Goal: Task Accomplishment & Management: Complete application form

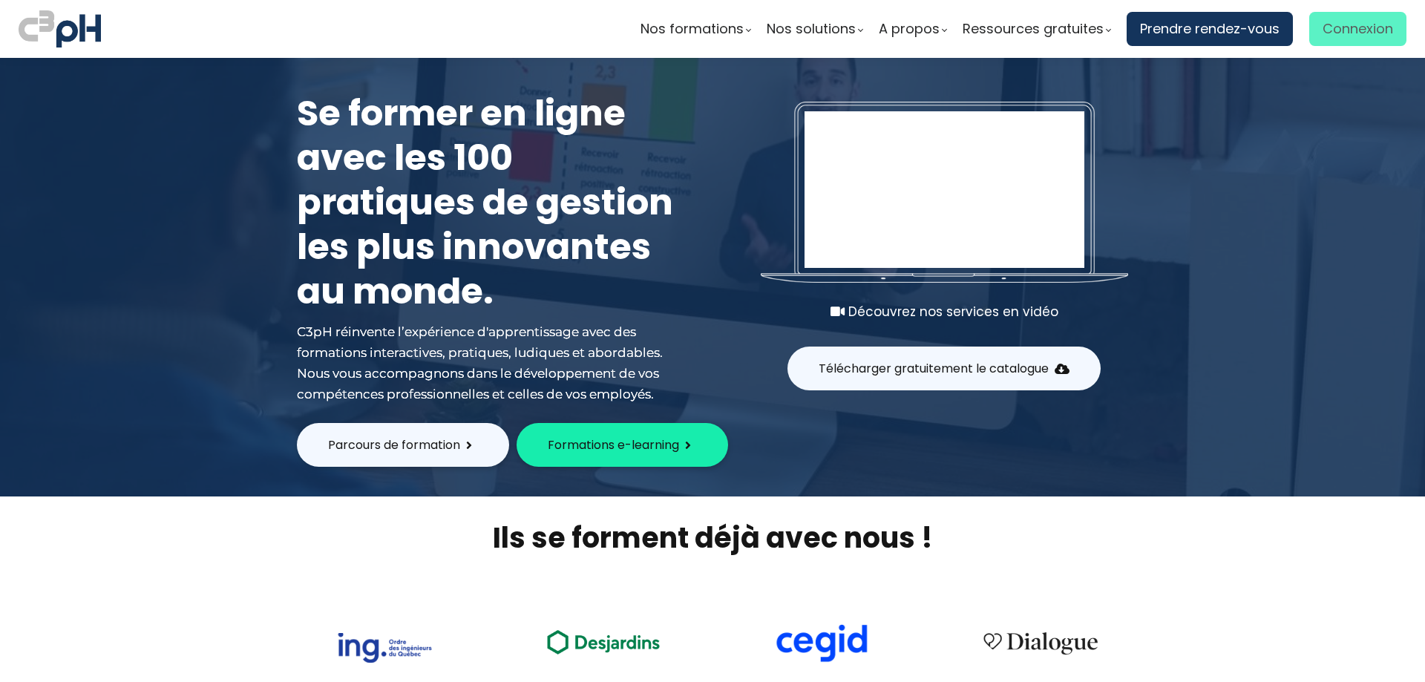
click at [1341, 28] on span "Connexion" at bounding box center [1358, 29] width 71 height 22
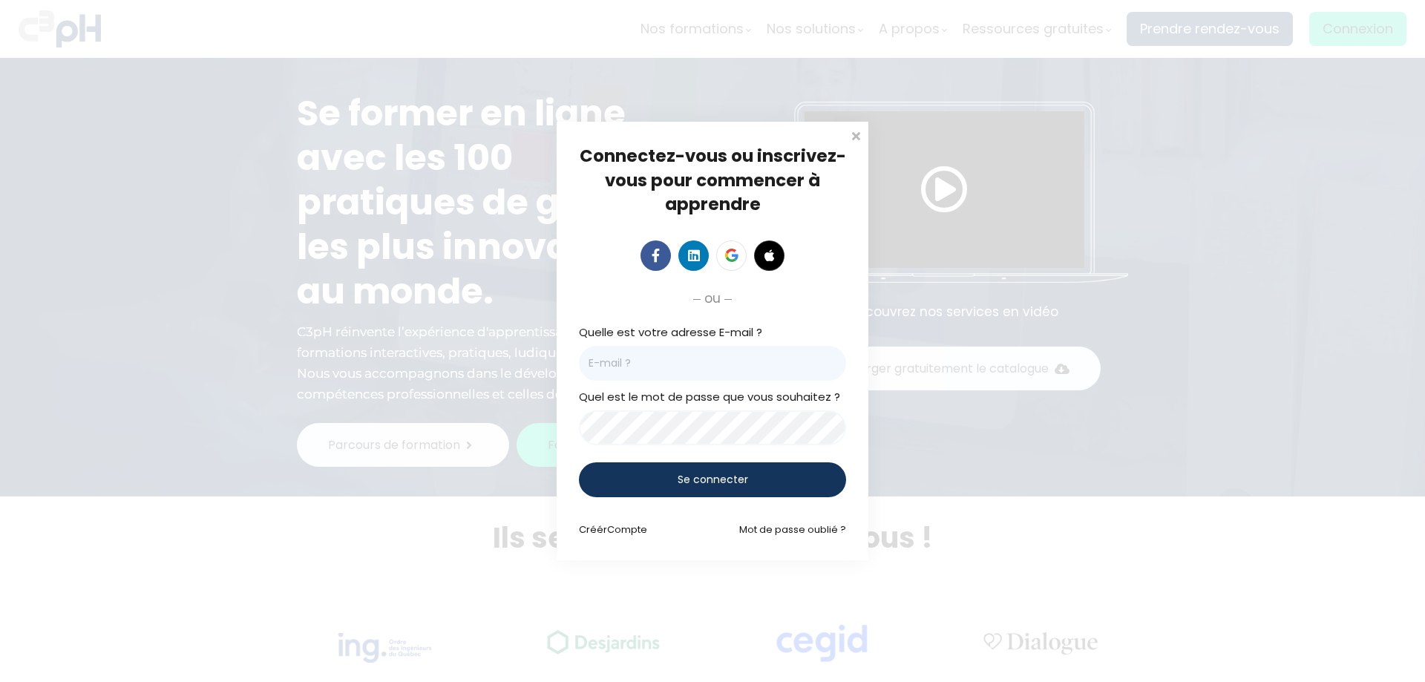
click at [670, 373] on input "email" at bounding box center [712, 363] width 267 height 35
type input "ty"
